Goal: Information Seeking & Learning: Learn about a topic

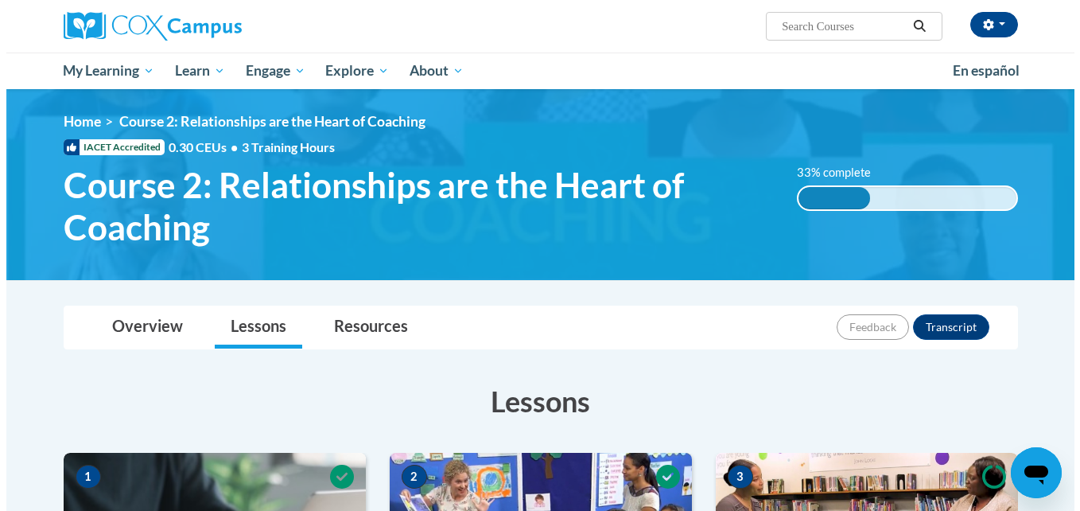
scroll to position [605, 0]
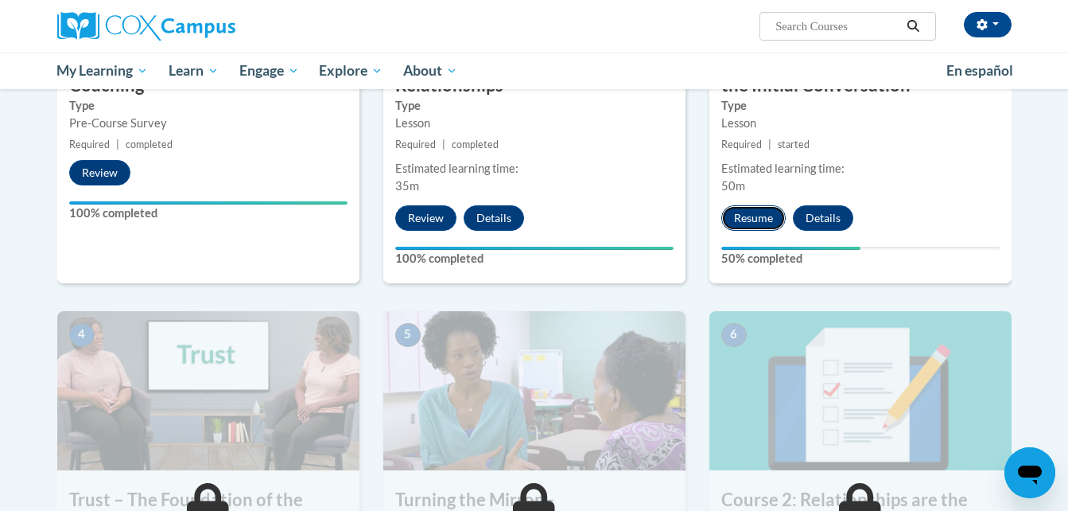
click at [755, 210] on button "Resume" at bounding box center [753, 217] width 64 height 25
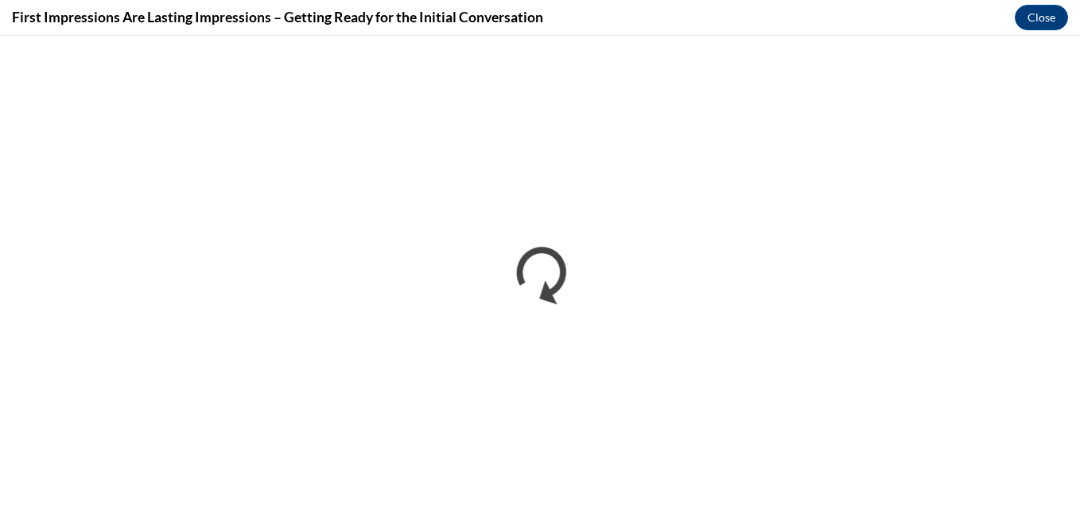
scroll to position [0, 0]
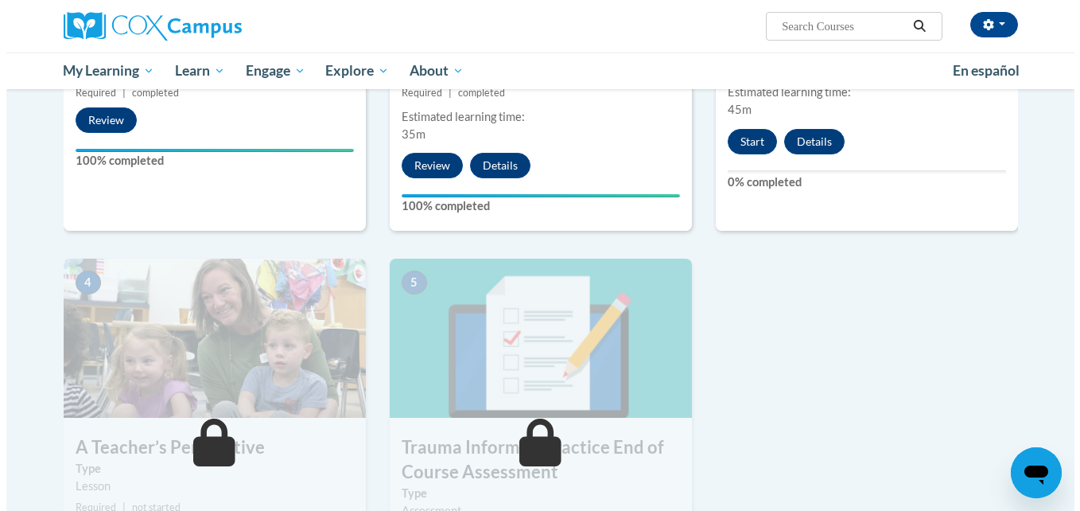
scroll to position [470, 0]
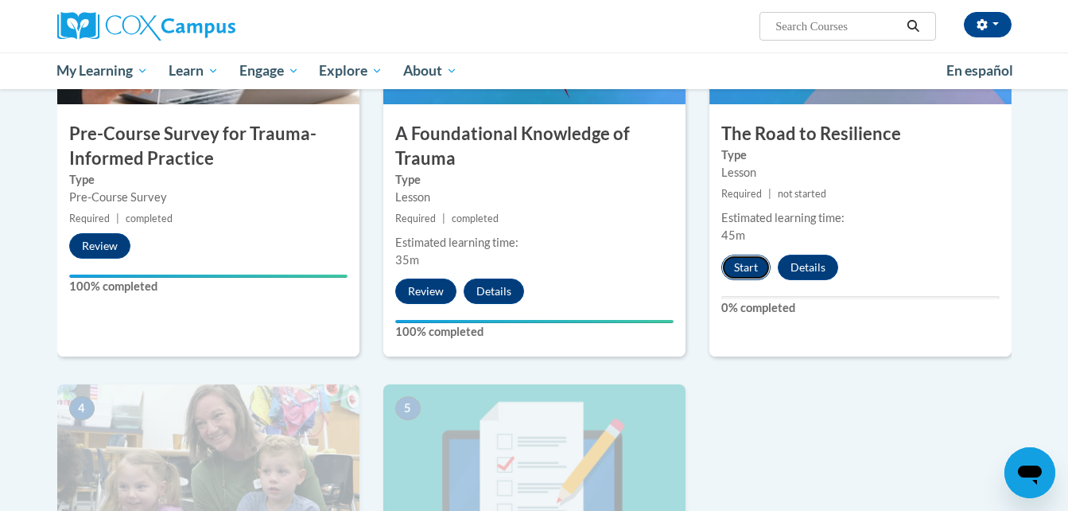
click at [754, 264] on button "Start" at bounding box center [745, 267] width 49 height 25
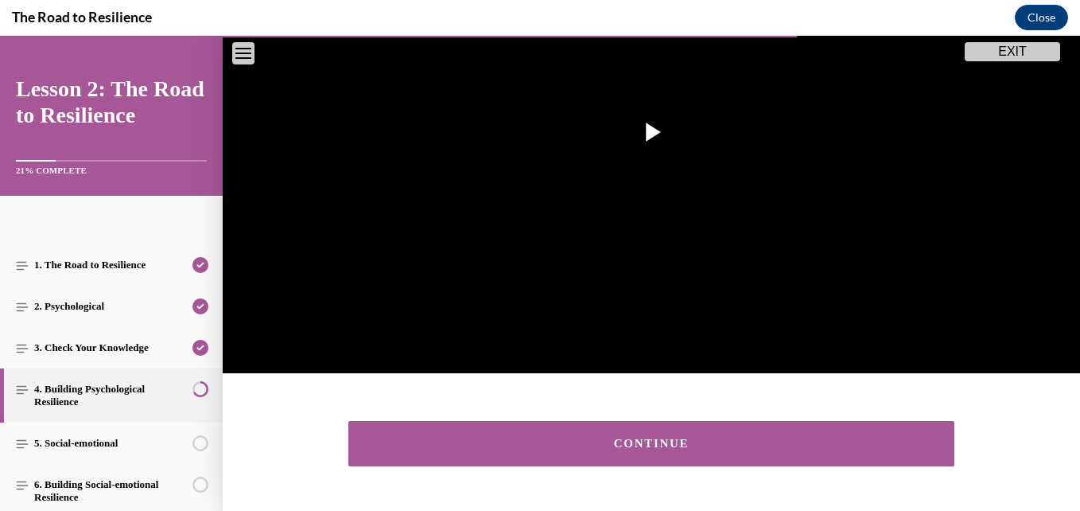
scroll to position [360, 0]
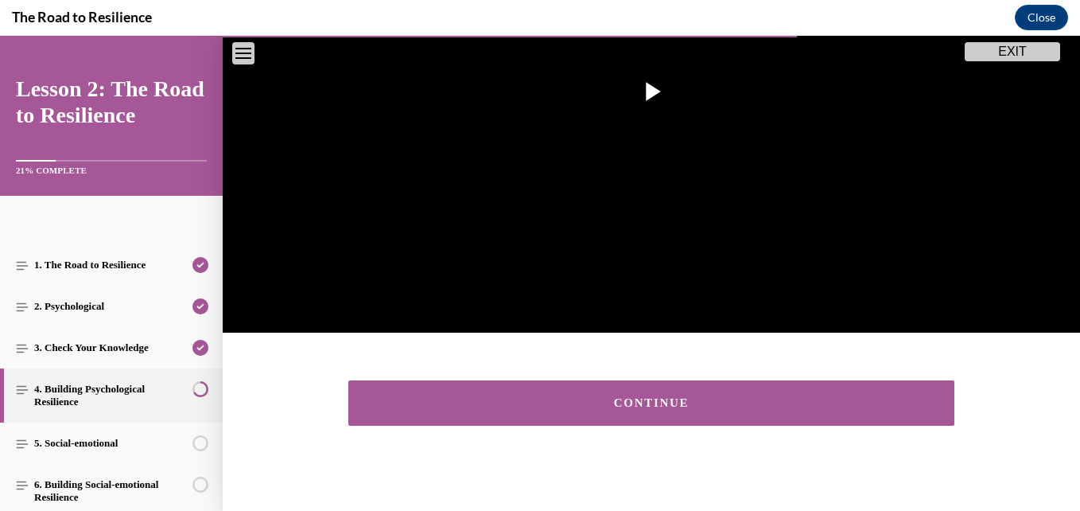
click at [819, 400] on div "CONTINUE" at bounding box center [651, 403] width 557 height 12
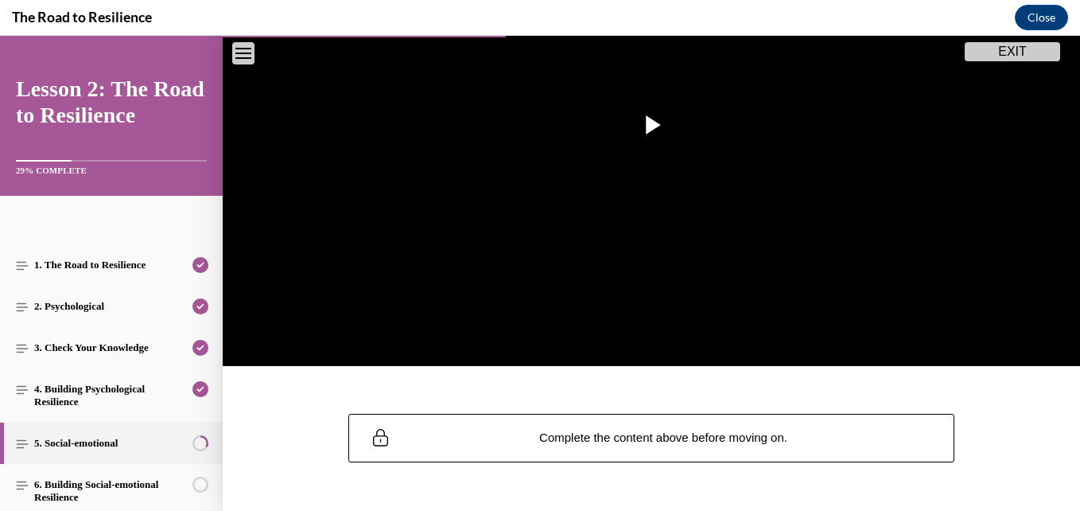
scroll to position [363, 0]
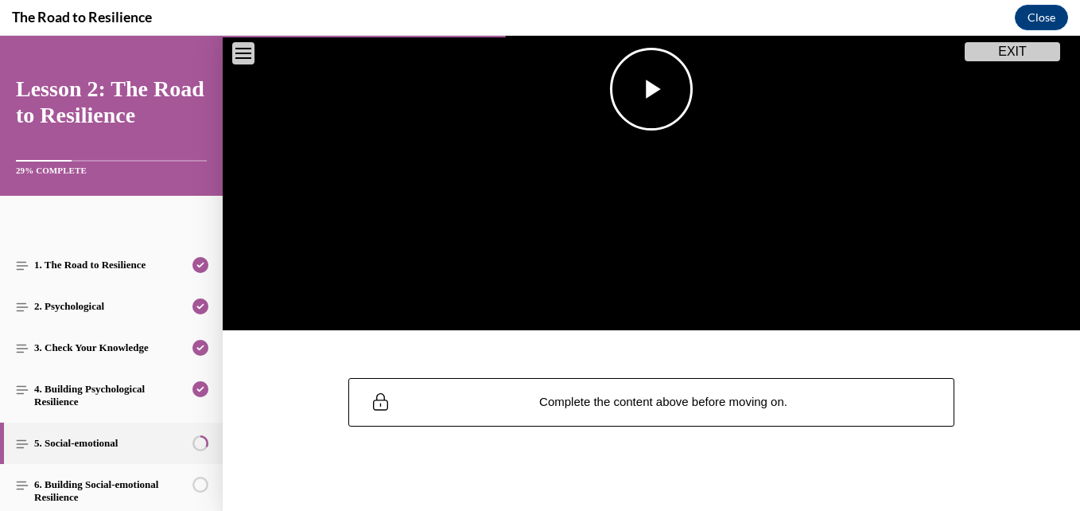
click at [651, 89] on span "Video player" at bounding box center [651, 89] width 0 height 0
